Goal: Find specific fact: Find specific fact

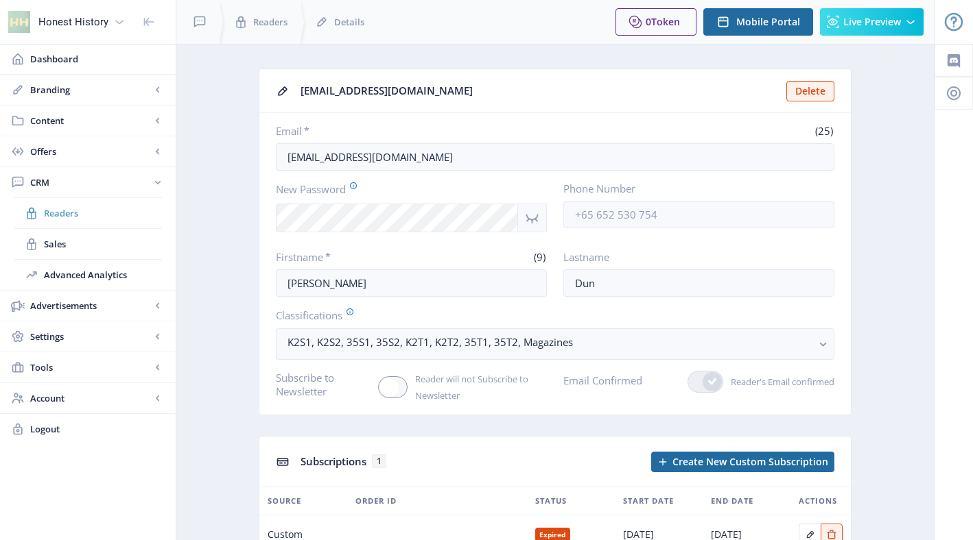
click at [62, 213] on span "Readers" at bounding box center [103, 213] width 118 height 14
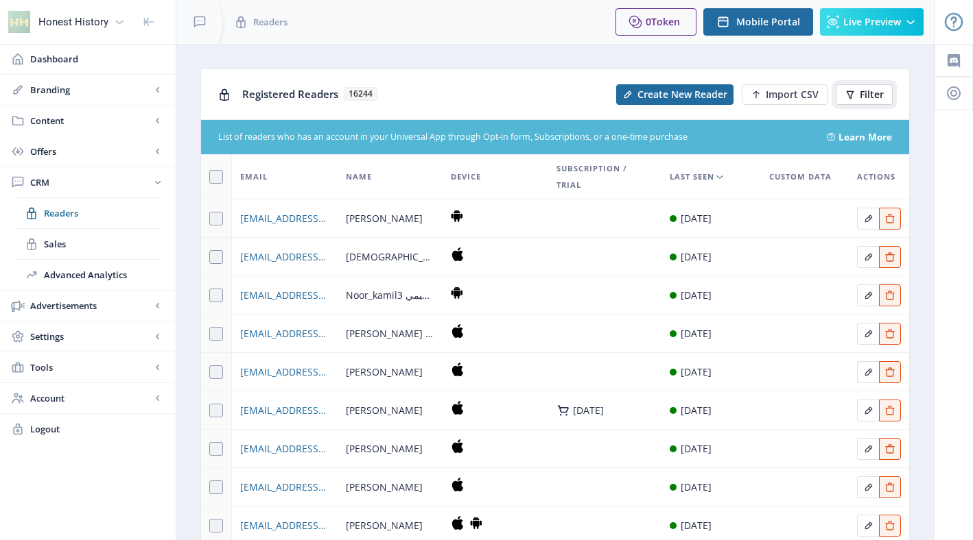
click at [877, 95] on span "Filter" at bounding box center [871, 94] width 24 height 11
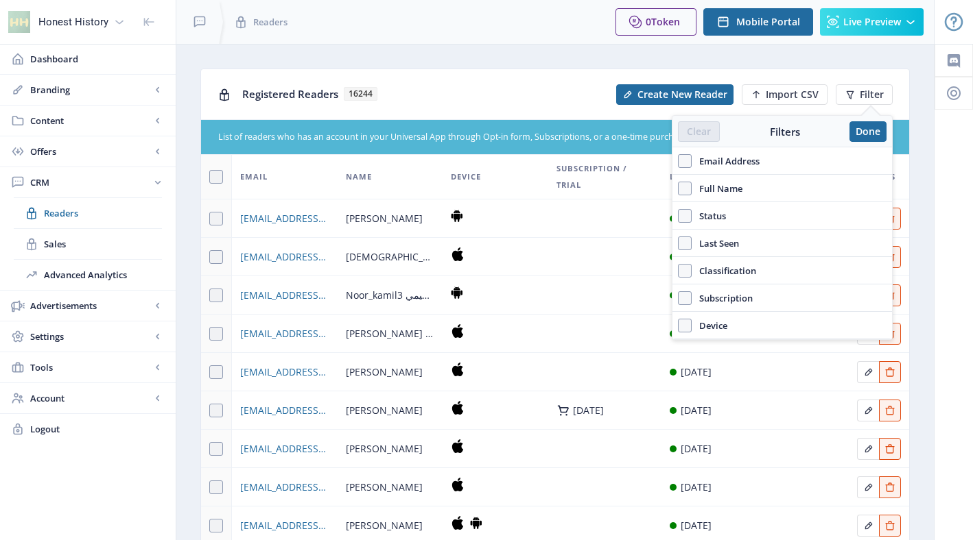
click at [707, 166] on span "Email Address" at bounding box center [725, 161] width 68 height 16
click at [678, 161] on input "Email Address" at bounding box center [678, 160] width 1 height 1
checkbox input "true"
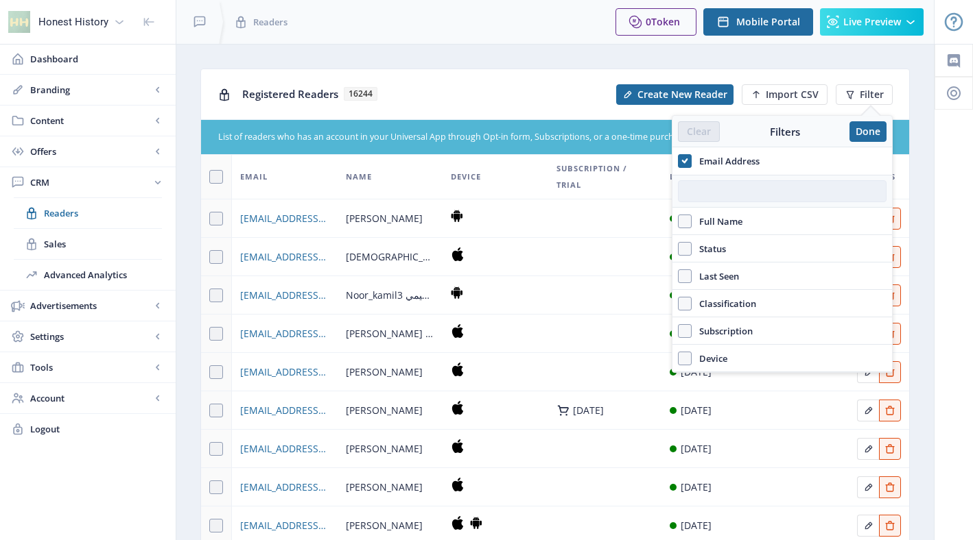
click at [730, 195] on input "text" at bounding box center [782, 191] width 208 height 22
paste input "[EMAIL_ADDRESS][DOMAIN_NAME]"
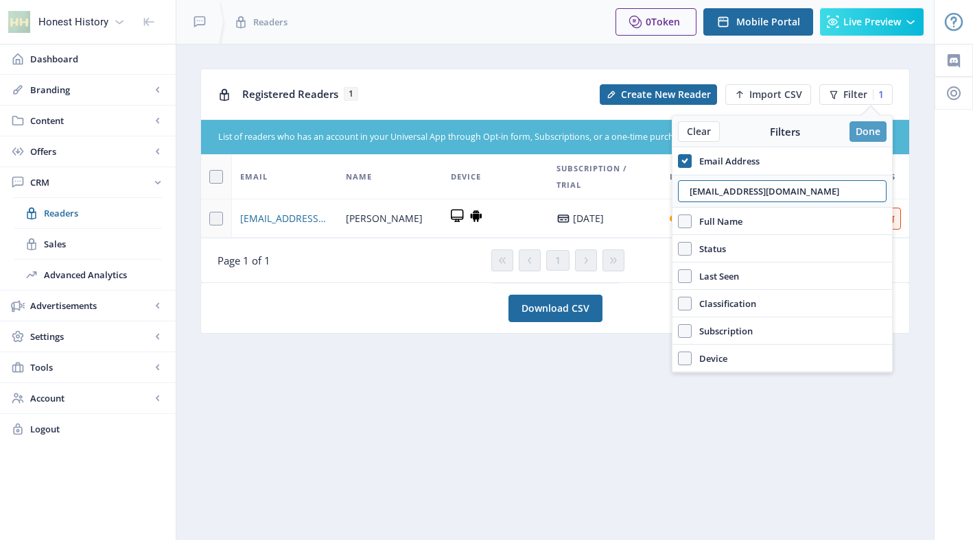
type input "[EMAIL_ADDRESS][DOMAIN_NAME]"
click at [872, 131] on button "Done" at bounding box center [867, 131] width 37 height 21
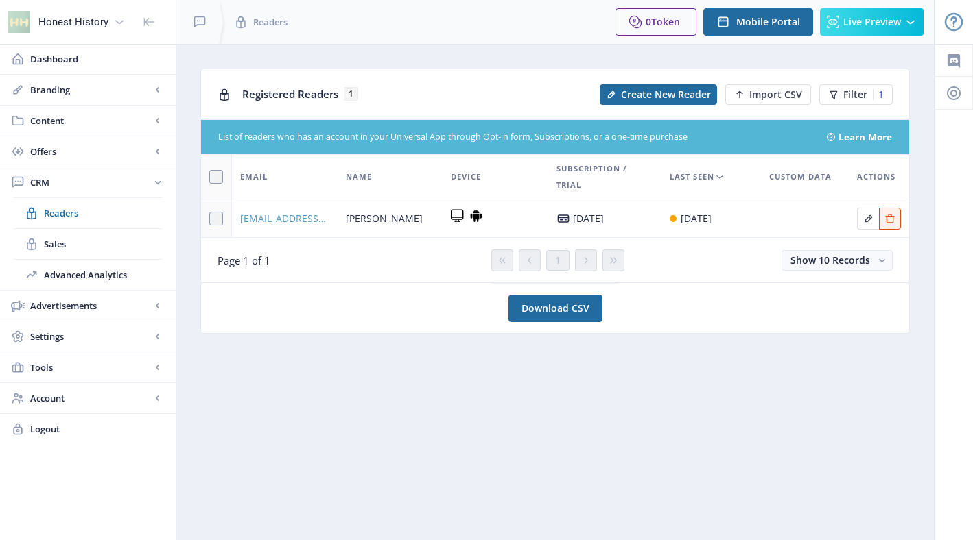
click at [290, 221] on span "[EMAIL_ADDRESS][DOMAIN_NAME]" at bounding box center [284, 219] width 89 height 16
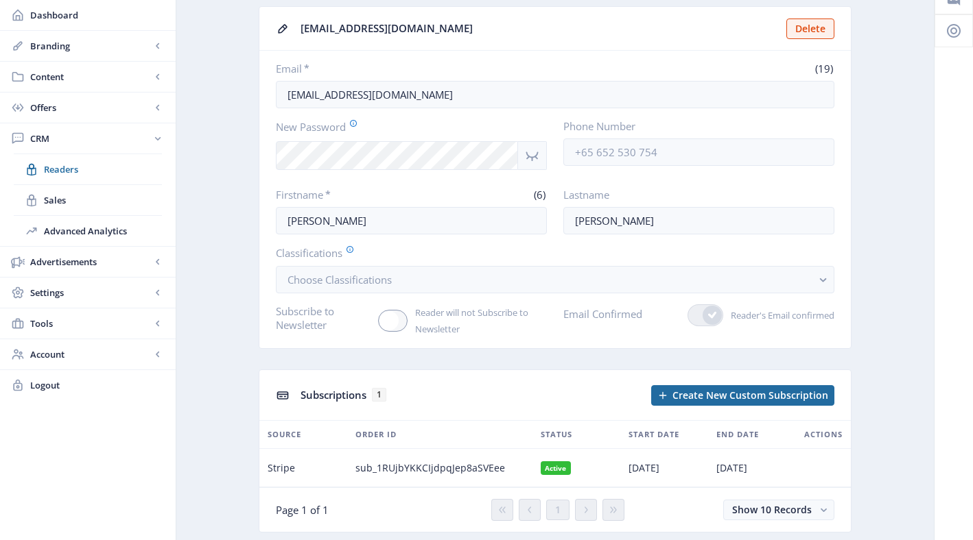
scroll to position [103, 0]
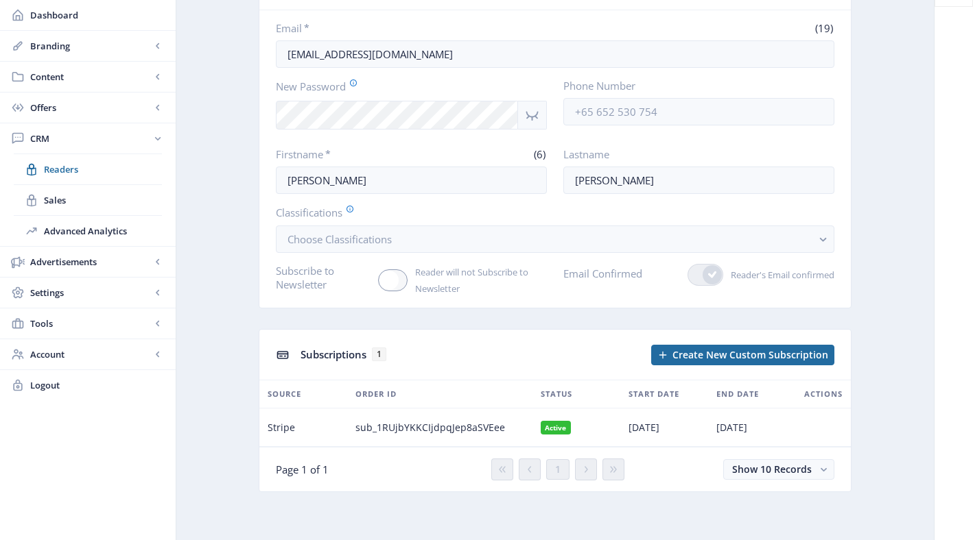
click at [450, 425] on span "sub_1RUjbYKKCIjdpqJep8aSVEee" at bounding box center [430, 428] width 150 height 16
copy span "sub_1RUjbYKKCIjdpqJep8aSVEee"
